Goal: Communication & Community: Answer question/provide support

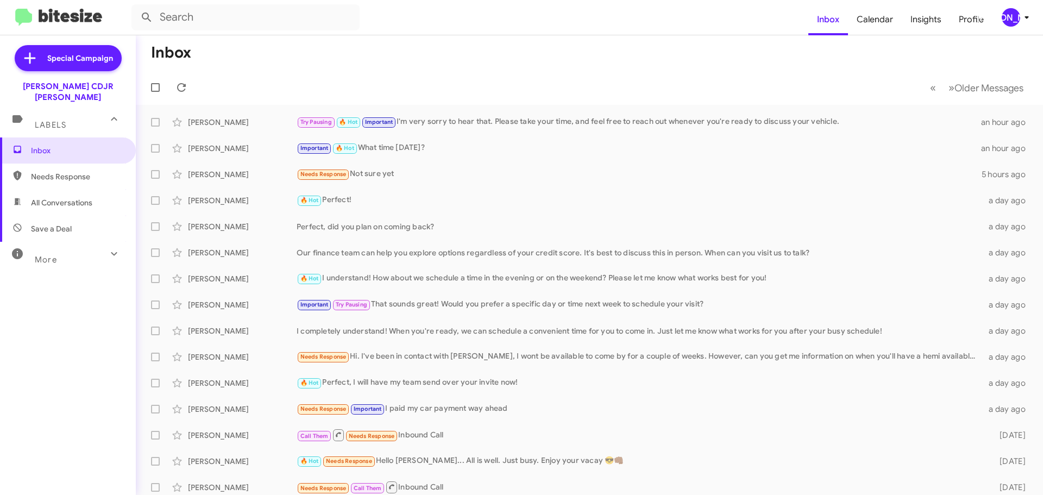
click at [1015, 21] on div "[PERSON_NAME]" at bounding box center [1010, 17] width 18 height 18
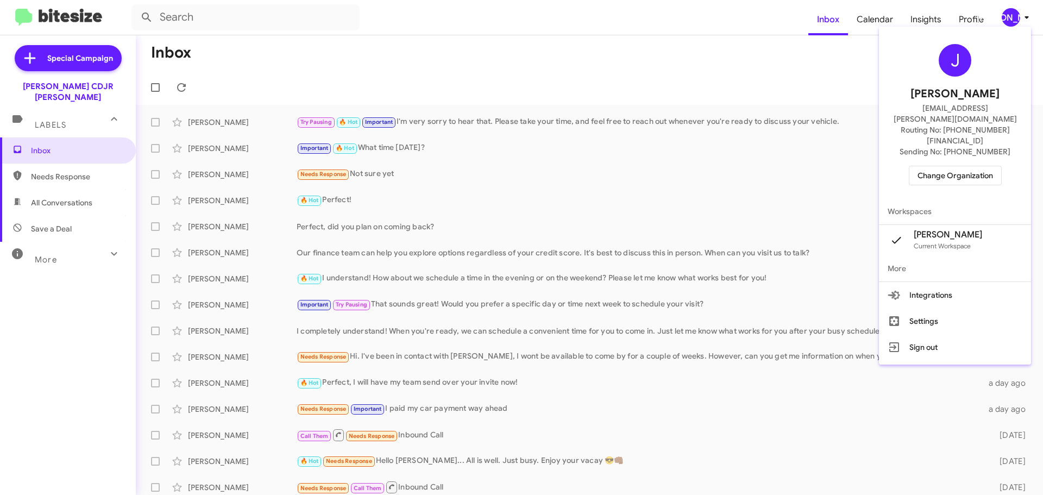
click at [935, 166] on span "Change Organization" at bounding box center [954, 175] width 75 height 18
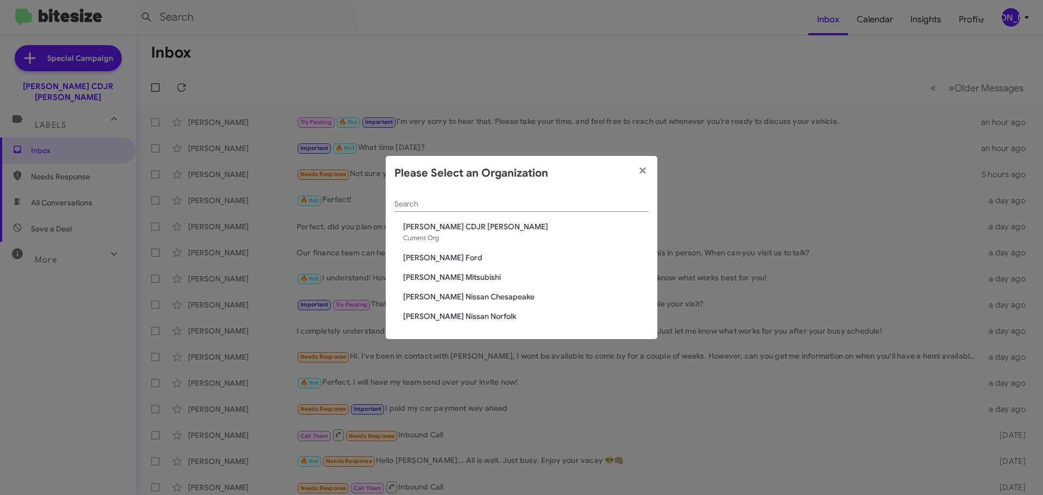
click at [438, 277] on span "[PERSON_NAME] Mitsubishi" at bounding box center [525, 277] width 245 height 11
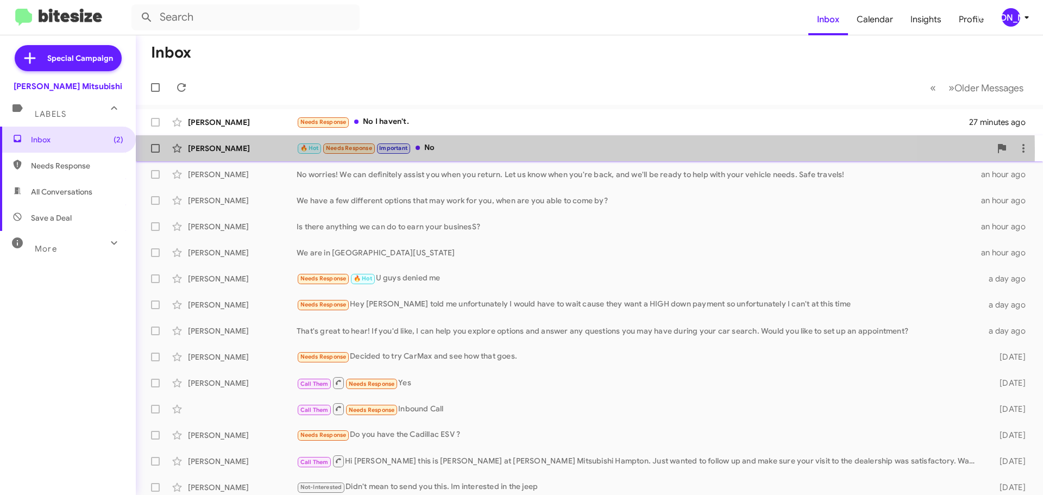
click at [493, 151] on div "🔥 Hot Needs Response Important No" at bounding box center [644, 148] width 694 height 12
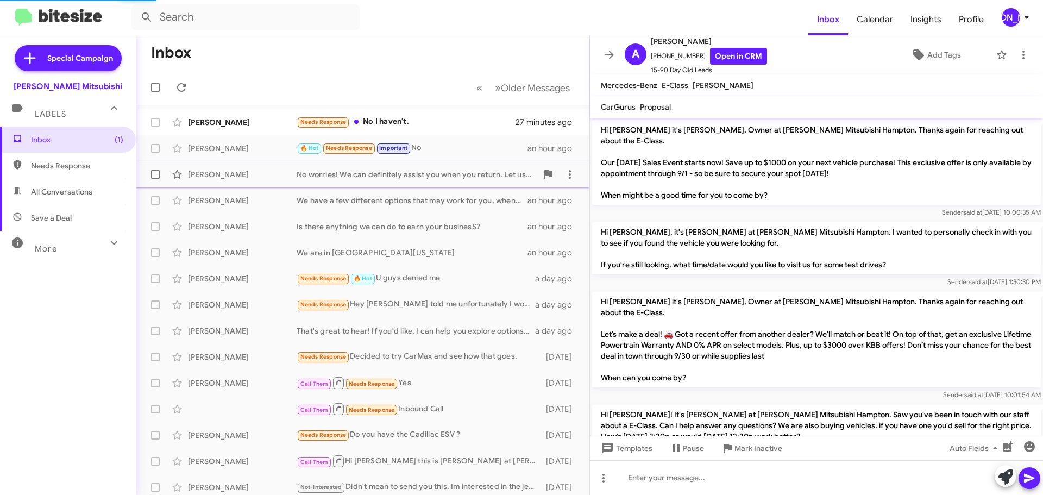
scroll to position [292, 0]
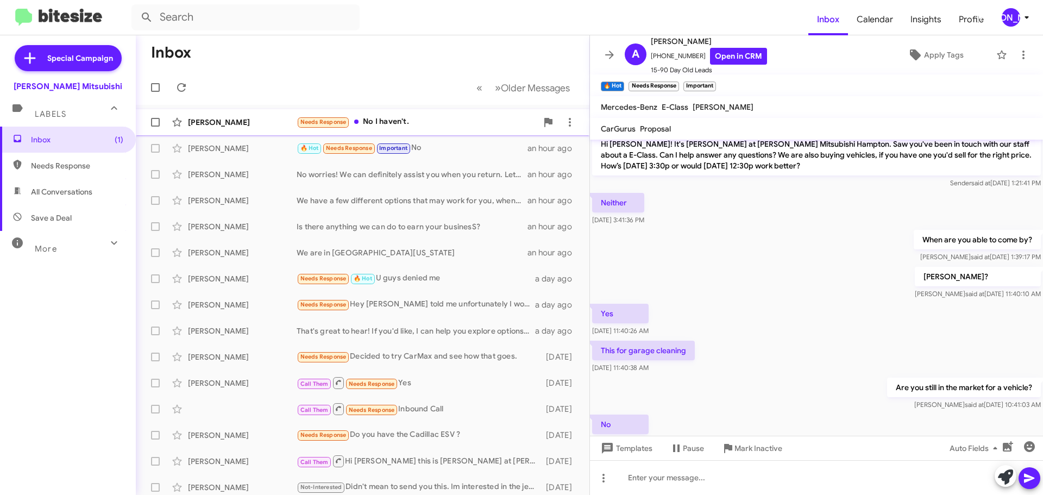
click at [444, 130] on div "[PERSON_NAME] Needs Response No I haven't. 27 minutes ago" at bounding box center [362, 122] width 436 height 22
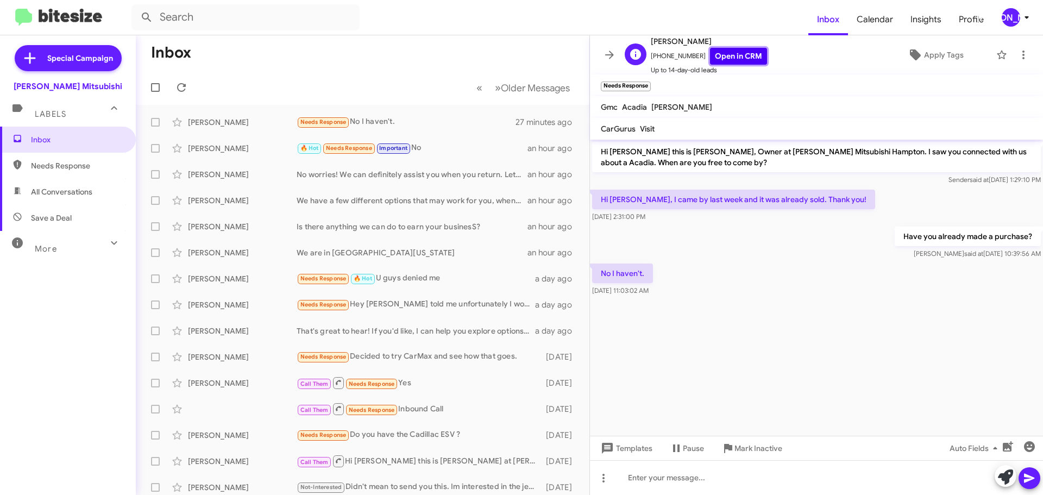
click at [730, 59] on link "Open in CRM" at bounding box center [738, 56] width 57 height 17
